Goal: Task Accomplishment & Management: Manage account settings

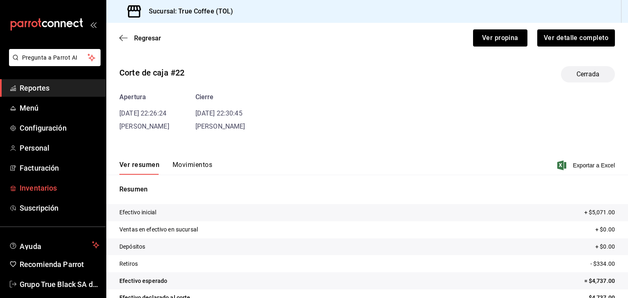
click at [51, 190] on span "Inventarios" at bounding box center [60, 188] width 80 height 11
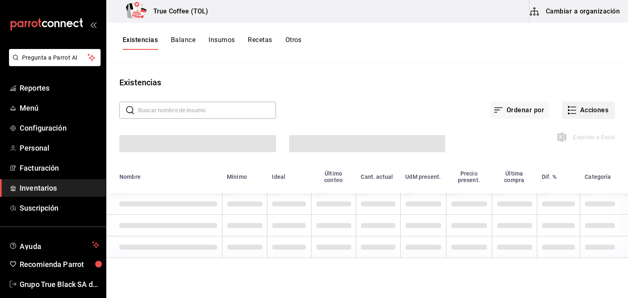
click at [592, 108] on button "Acciones" at bounding box center [588, 110] width 53 height 17
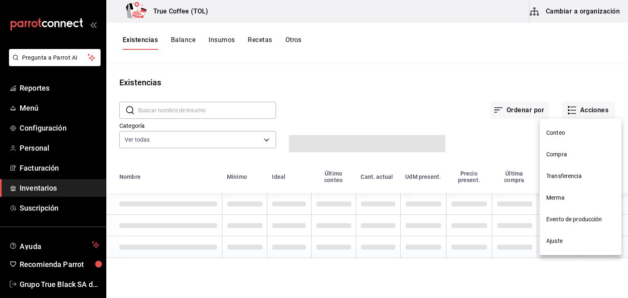
click at [576, 155] on span "Compra" at bounding box center [580, 154] width 69 height 9
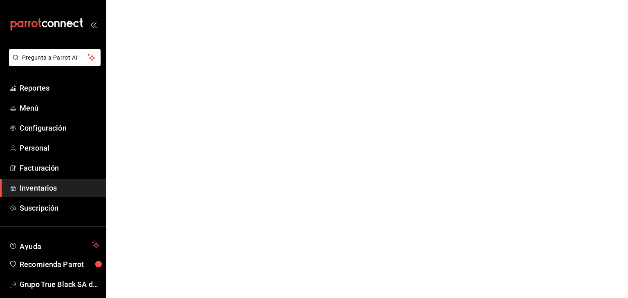
click at [325, 0] on html "Pregunta a Parrot AI Reportes Menú Configuración Personal Facturación Inventari…" at bounding box center [314, 0] width 628 height 0
drag, startPoint x: 61, startPoint y: 184, endPoint x: 46, endPoint y: 135, distance: 51.9
click at [61, 184] on span "Inventarios" at bounding box center [60, 188] width 80 height 11
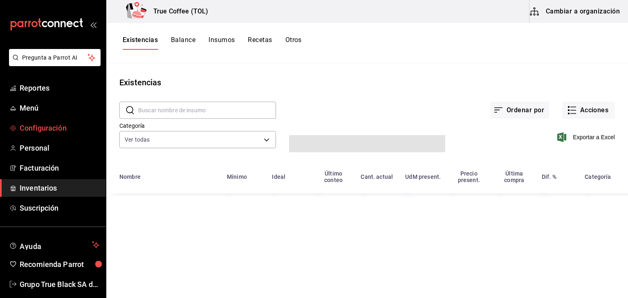
click at [46, 130] on span "Configuración" at bounding box center [60, 128] width 80 height 11
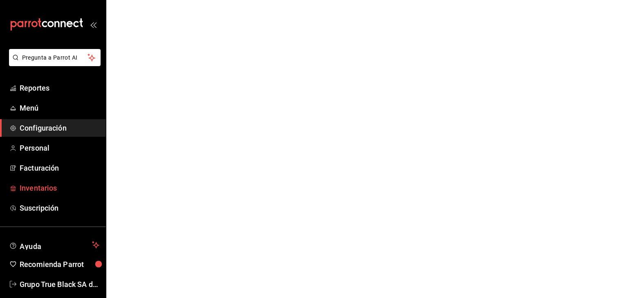
click at [39, 185] on span "Inventarios" at bounding box center [60, 188] width 80 height 11
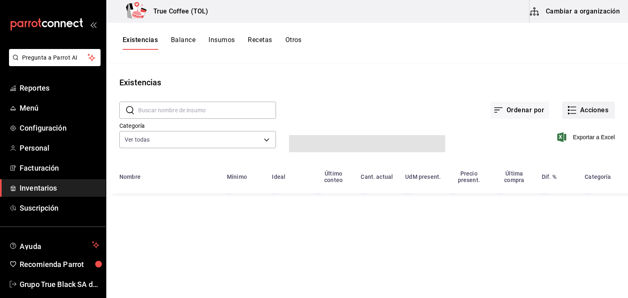
click at [583, 107] on button "Acciones" at bounding box center [588, 110] width 53 height 17
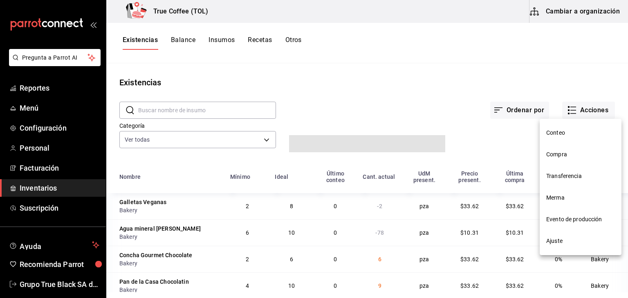
click at [578, 156] on span "Compra" at bounding box center [580, 154] width 69 height 9
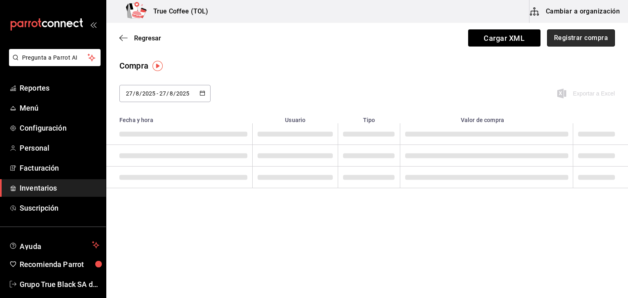
click at [563, 39] on button "Registrar compra" at bounding box center [581, 37] width 68 height 17
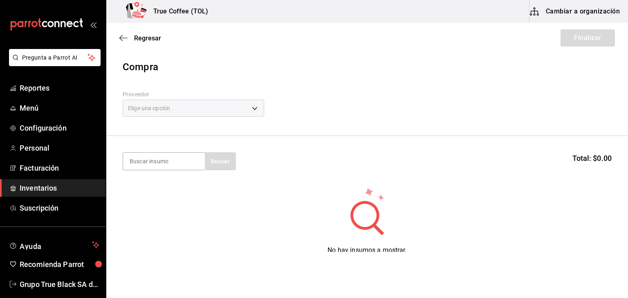
click at [158, 114] on div "Elige una opción" at bounding box center [193, 108] width 141 height 17
click at [156, 110] on div "Elige una opción" at bounding box center [193, 108] width 141 height 17
click at [186, 160] on input at bounding box center [164, 161] width 82 height 17
type input "chap"
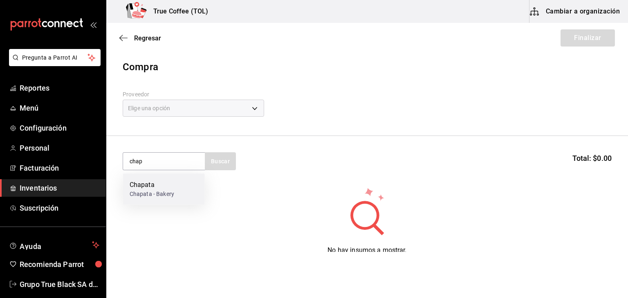
click at [171, 194] on div "Chapata - Bakery" at bounding box center [152, 194] width 45 height 9
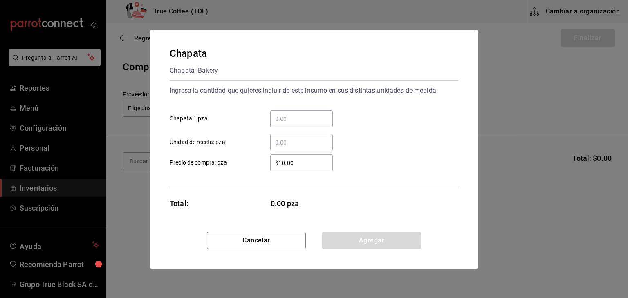
click at [288, 119] on input "​ Chapata 1 pza" at bounding box center [301, 119] width 63 height 10
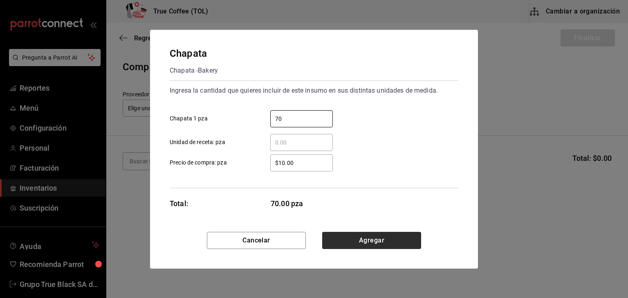
type input "70"
click at [356, 241] on button "Agregar" at bounding box center [371, 240] width 99 height 17
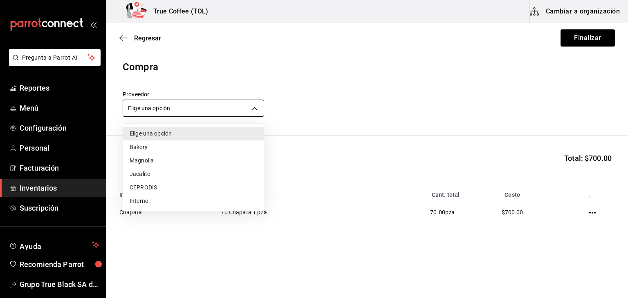
click at [204, 109] on body "Pregunta a Parrot AI Reportes Menú Configuración Personal Facturación Inventari…" at bounding box center [314, 126] width 628 height 252
click at [157, 146] on li "Bakery" at bounding box center [193, 147] width 141 height 13
type input "e04ef907-a528-4bed-b84b-3795ef7164b4"
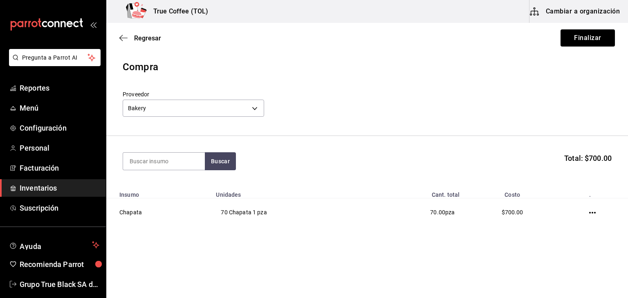
click at [325, 179] on section "Buscar Total: $700.00" at bounding box center [367, 161] width 522 height 51
click at [577, 34] on button "Finalizar" at bounding box center [588, 37] width 54 height 17
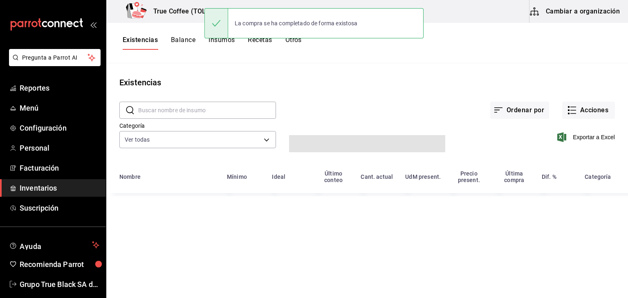
click at [180, 107] on input "text" at bounding box center [207, 110] width 138 height 16
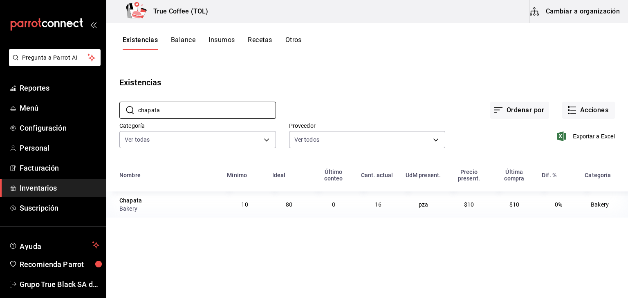
type input "chapata"
